Goal: Find contact information: Find contact information

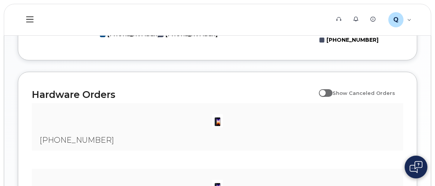
scroll to position [492, 0]
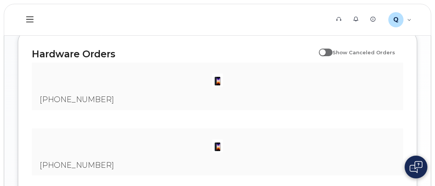
click at [217, 86] on img at bounding box center [217, 79] width 15 height 15
click at [106, 100] on div "[PHONE_NUMBER]" at bounding box center [217, 86] width 371 height 47
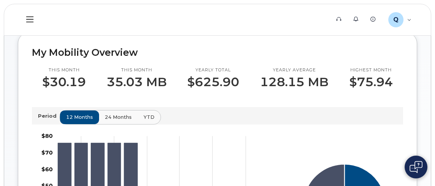
scroll to position [151, 0]
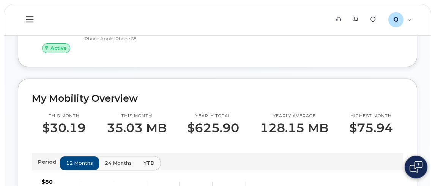
click at [31, 22] on icon at bounding box center [29, 19] width 7 height 8
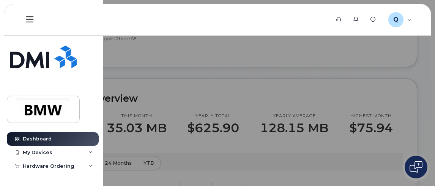
scroll to position [189, 0]
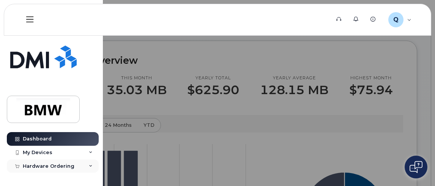
click at [90, 165] on div "Hardware Ordering" at bounding box center [53, 166] width 92 height 14
click at [76, 165] on div "Hardware Ordering" at bounding box center [53, 166] width 92 height 14
click at [89, 165] on icon at bounding box center [91, 166] width 4 height 4
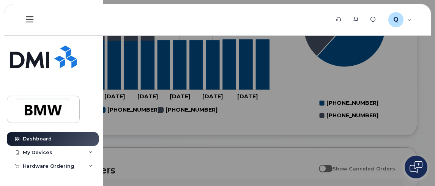
scroll to position [417, 0]
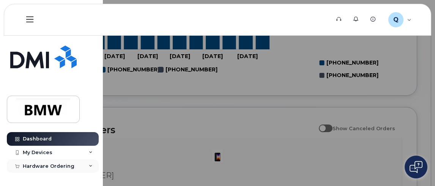
click at [61, 167] on div "Hardware Ordering" at bounding box center [49, 166] width 52 height 6
click at [89, 153] on icon at bounding box center [91, 153] width 4 height 4
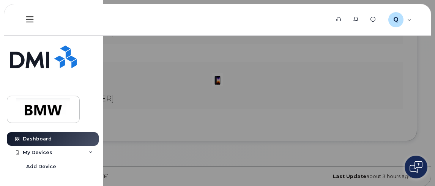
scroll to position [568, 0]
click at [32, 17] on icon at bounding box center [29, 19] width 7 height 8
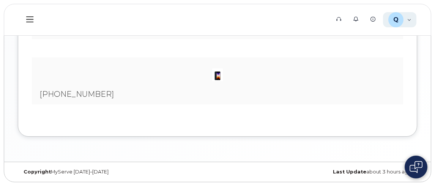
click at [412, 20] on div "Q QTD9652 Employee" at bounding box center [400, 19] width 34 height 15
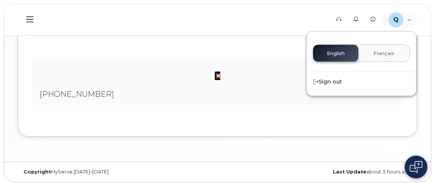
click at [296, 20] on header "Support Alerts Knowledge Base Q QTD9652 Employee English Français Sign out" at bounding box center [217, 20] width 427 height 32
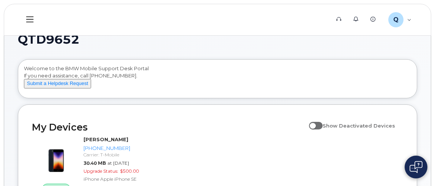
scroll to position [0, 0]
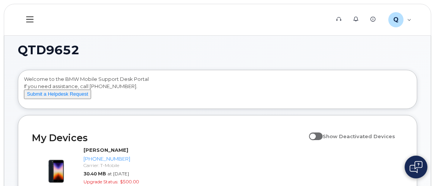
click at [31, 21] on icon at bounding box center [29, 19] width 7 height 8
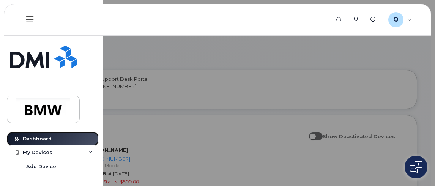
click at [53, 140] on link "Dashboard" at bounding box center [53, 139] width 92 height 14
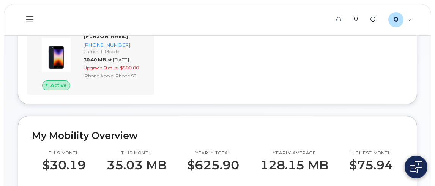
scroll to position [75, 0]
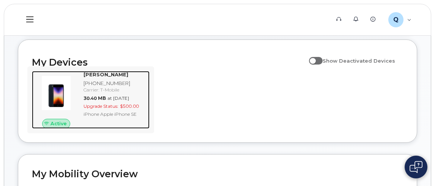
click at [55, 107] on img at bounding box center [56, 93] width 36 height 36
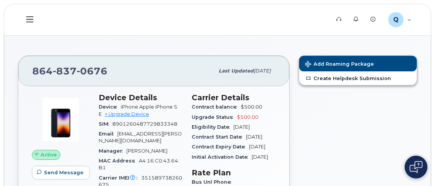
click at [27, 18] on icon at bounding box center [29, 19] width 7 height 8
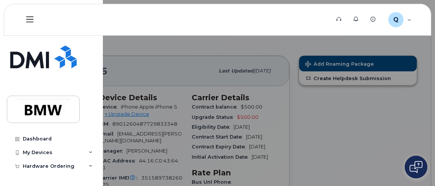
click at [28, 19] on icon at bounding box center [29, 19] width 7 height 8
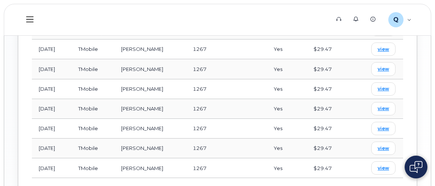
scroll to position [634, 0]
